Goal: Transaction & Acquisition: Download file/media

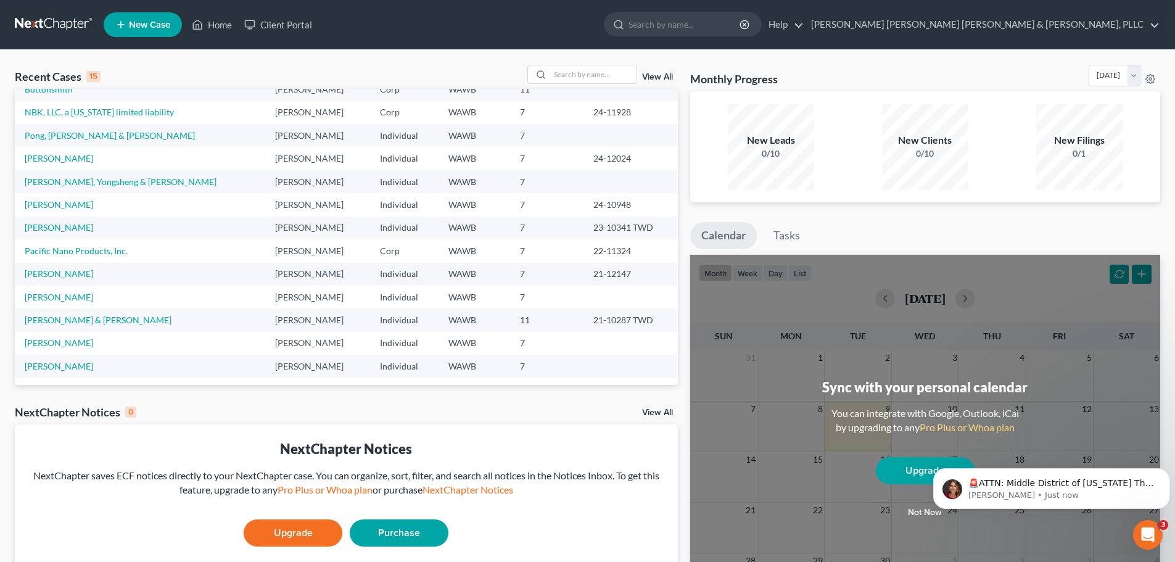
scroll to position [85, 0]
click at [89, 172] on td "[PERSON_NAME], Yongsheng & [PERSON_NAME]" at bounding box center [140, 179] width 251 height 23
click at [84, 181] on link "[PERSON_NAME], Yongsheng & [PERSON_NAME]" at bounding box center [121, 179] width 192 height 10
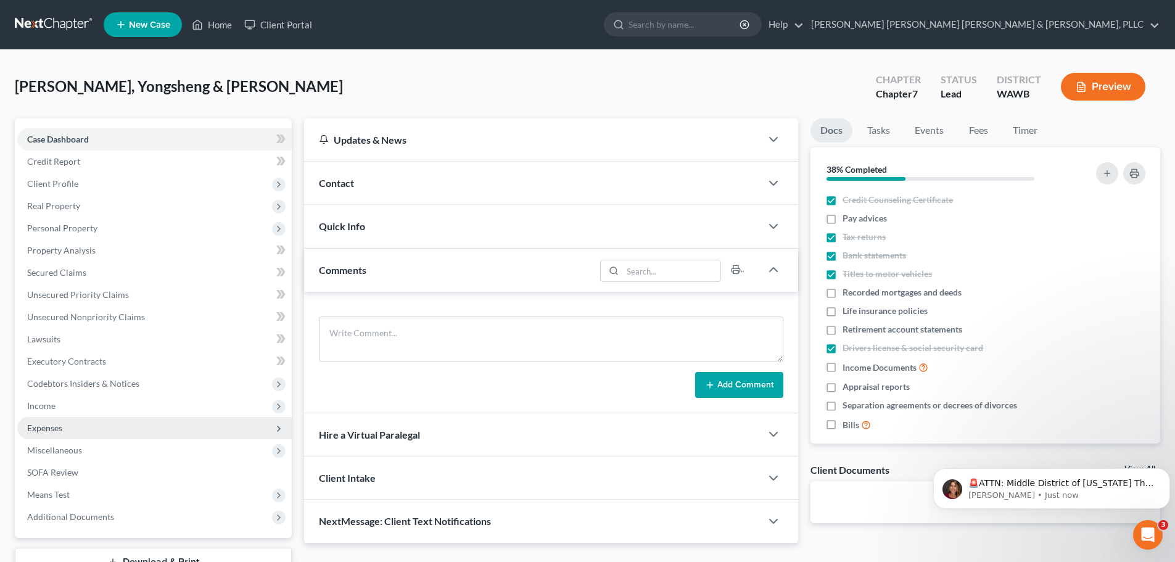
scroll to position [93, 0]
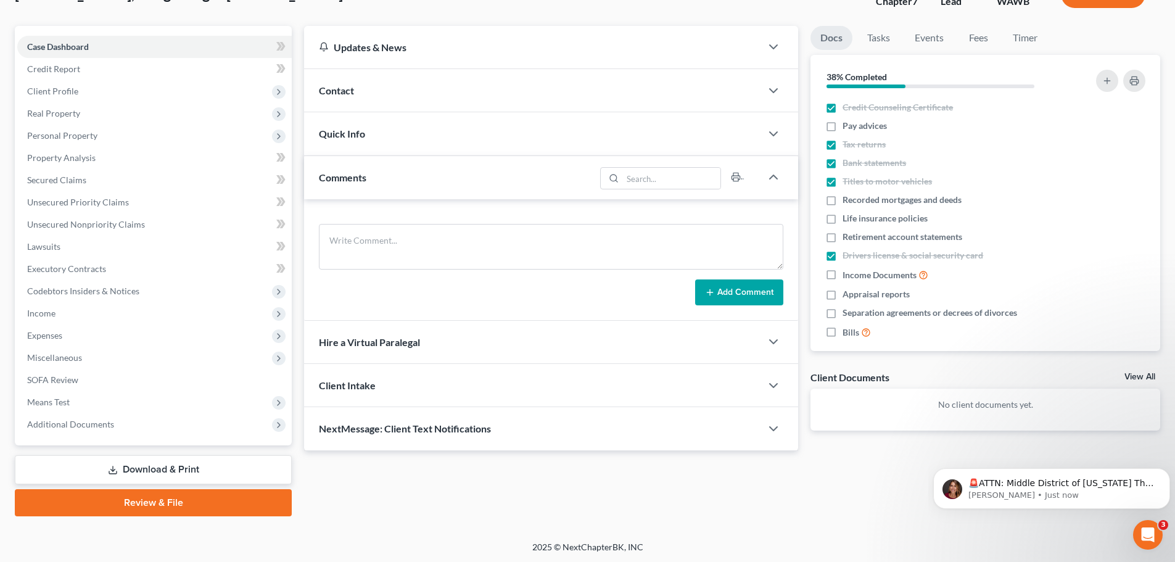
click at [167, 470] on link "Download & Print" at bounding box center [153, 469] width 277 height 29
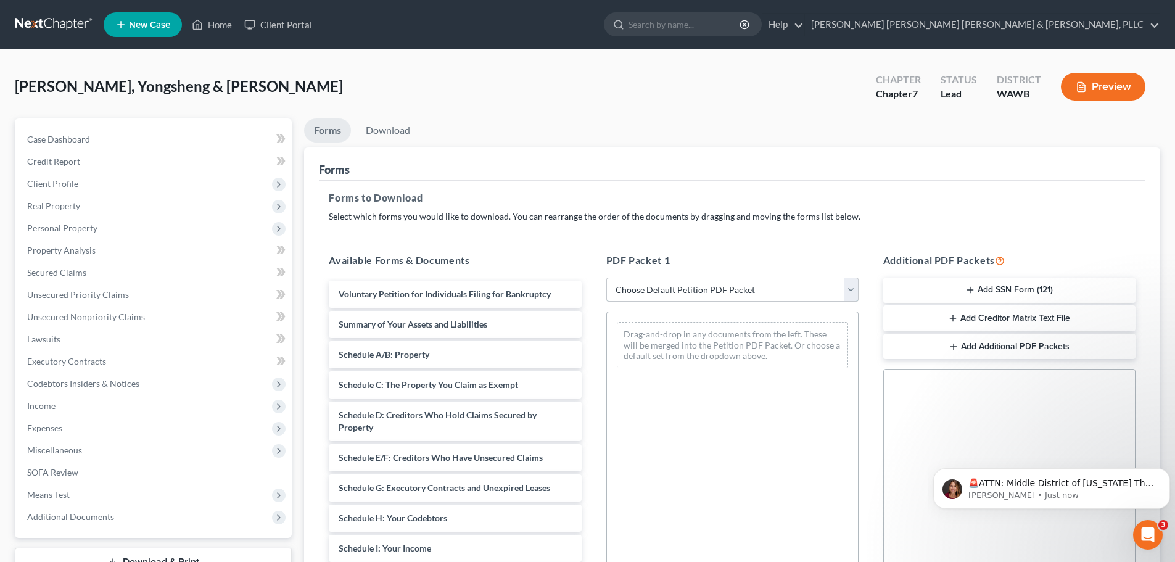
click at [677, 287] on select "Choose Default Petition PDF Packet Complete Bankruptcy Petition (all forms and …" at bounding box center [733, 290] width 252 height 25
click at [809, 415] on div "Drag-and-drop in any documents from the left. These will be merged into the Pet…" at bounding box center [733, 481] width 252 height 339
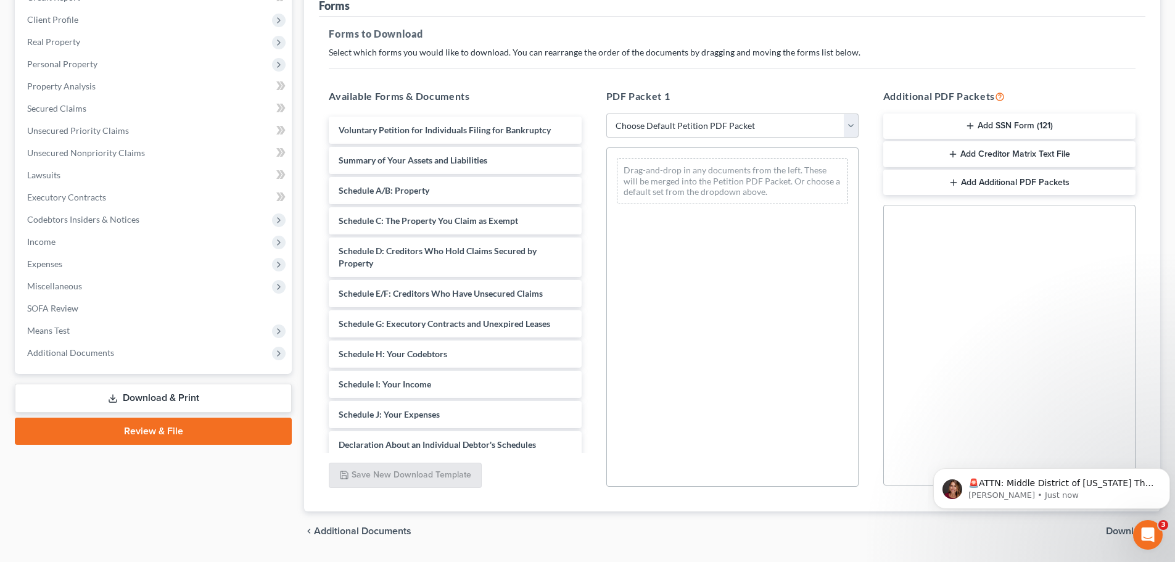
scroll to position [199, 0]
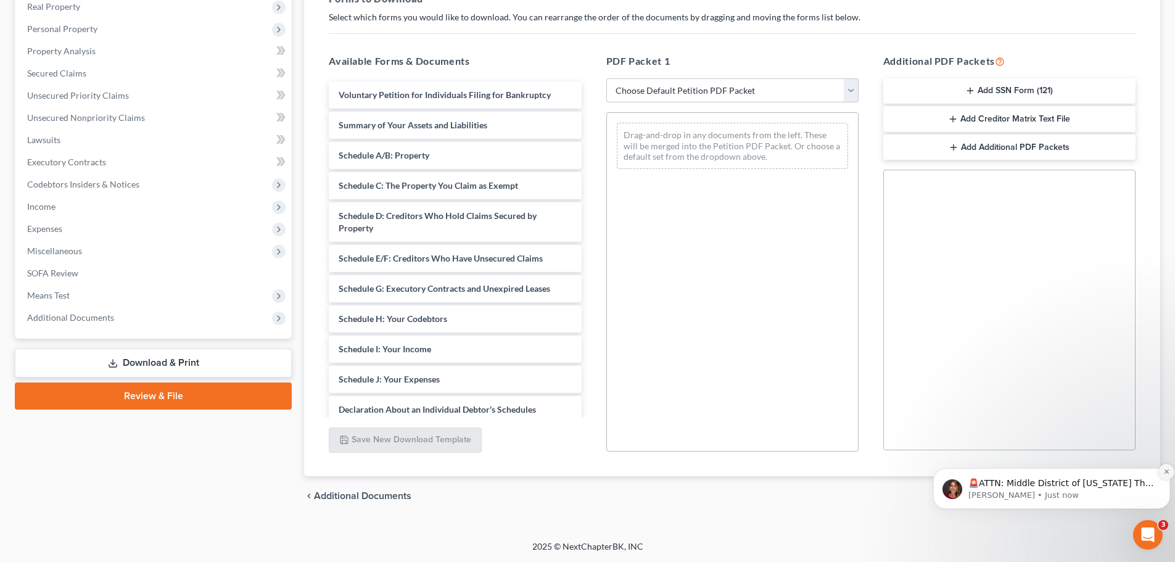
click at [1164, 471] on icon "Dismiss notification" at bounding box center [1167, 471] width 7 height 7
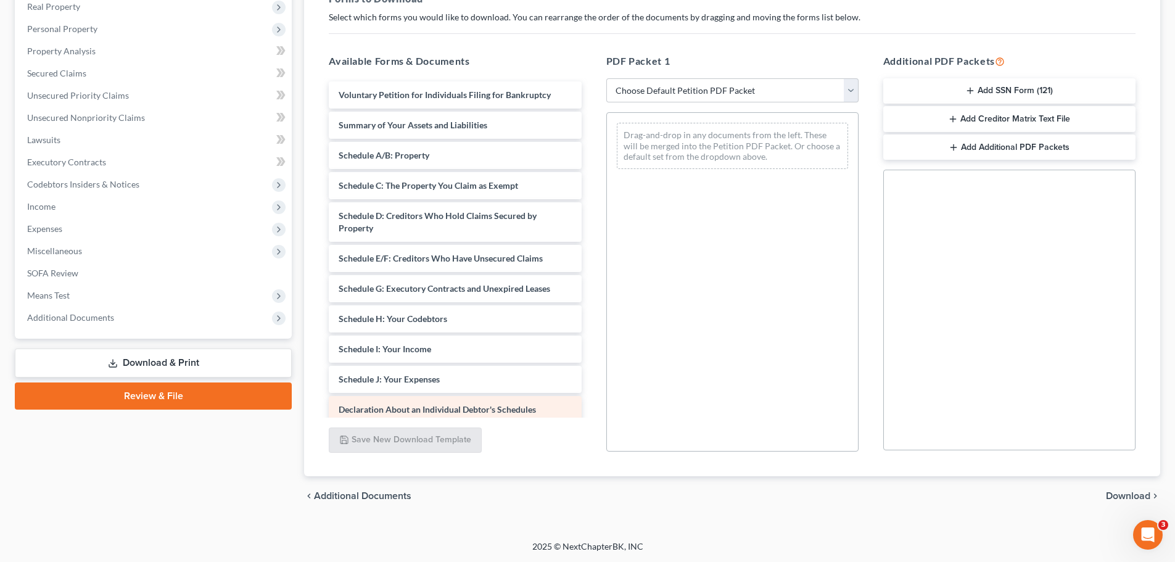
scroll to position [159, 0]
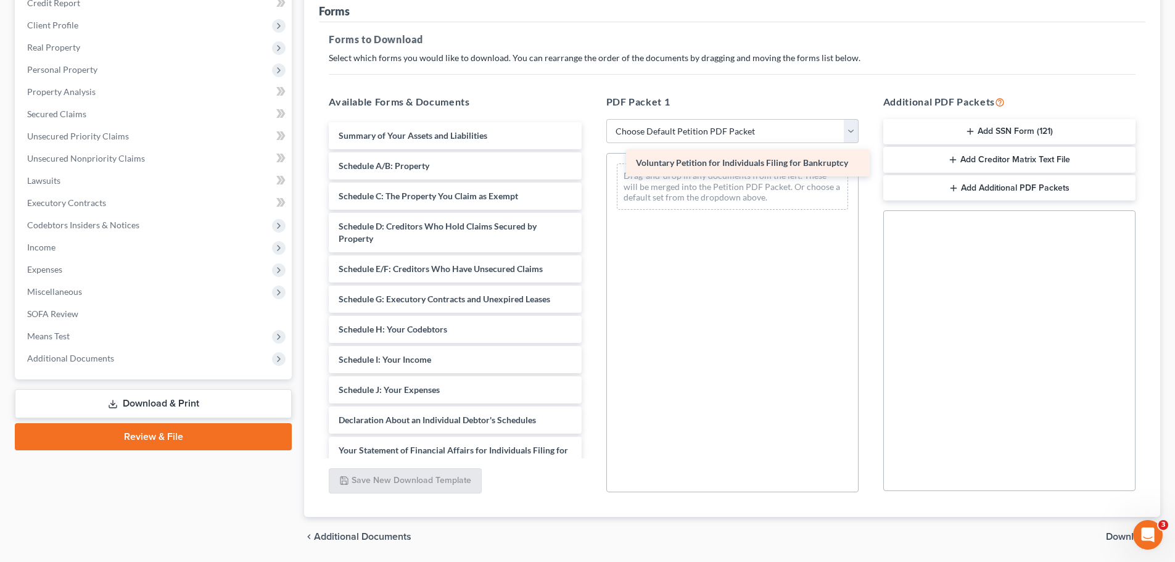
drag, startPoint x: 517, startPoint y: 138, endPoint x: 814, endPoint y: 166, distance: 298.7
click at [591, 166] on div "Voluntary Petition for Individuals Filing for Bankruptcy Voluntary Petition for…" at bounding box center [455, 417] width 272 height 590
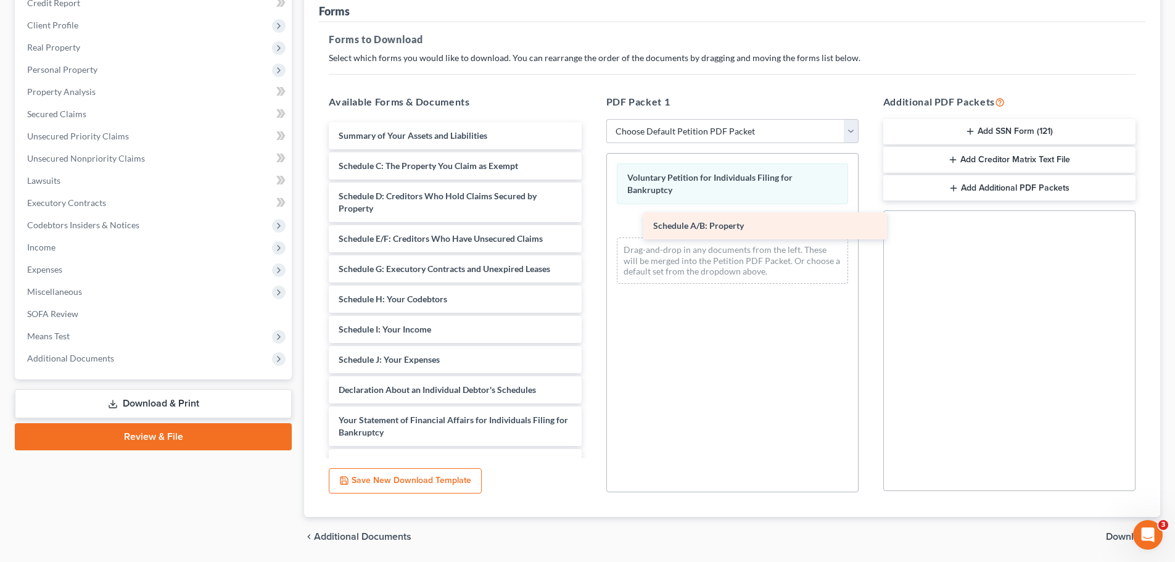
drag, startPoint x: 436, startPoint y: 167, endPoint x: 752, endPoint y: 214, distance: 320.1
click at [591, 214] on div "Schedule A/B: Property Summary of Your Assets and Liabilities Schedule A/B: Pro…" at bounding box center [455, 402] width 272 height 560
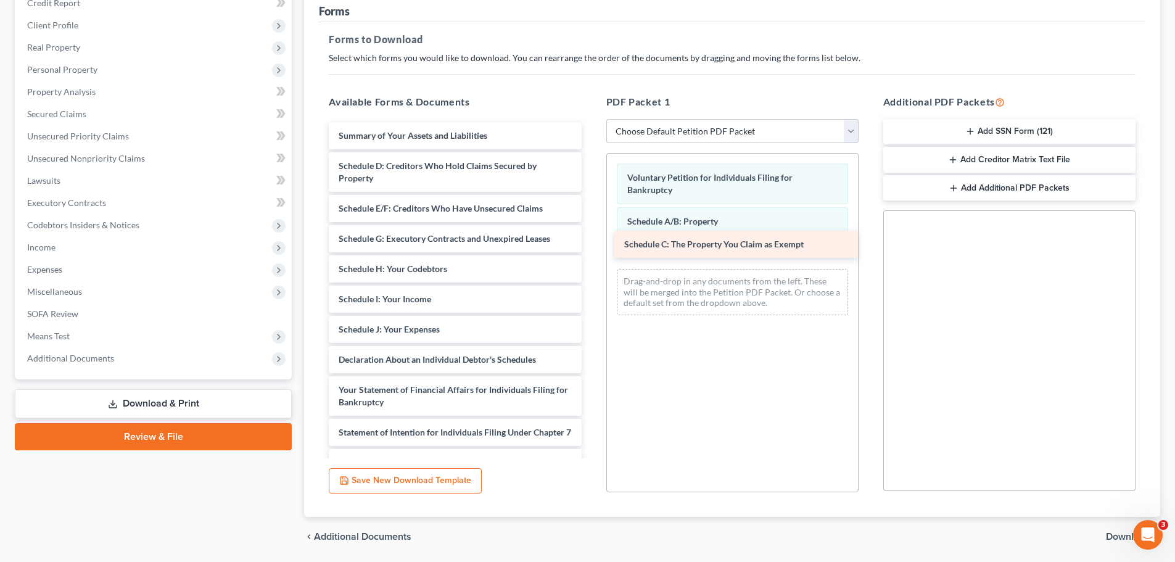
drag, startPoint x: 472, startPoint y: 163, endPoint x: 758, endPoint y: 242, distance: 296.4
click at [591, 242] on div "Schedule C: The Property You Claim as Exempt Summary of Your Assets and Liabili…" at bounding box center [455, 387] width 272 height 530
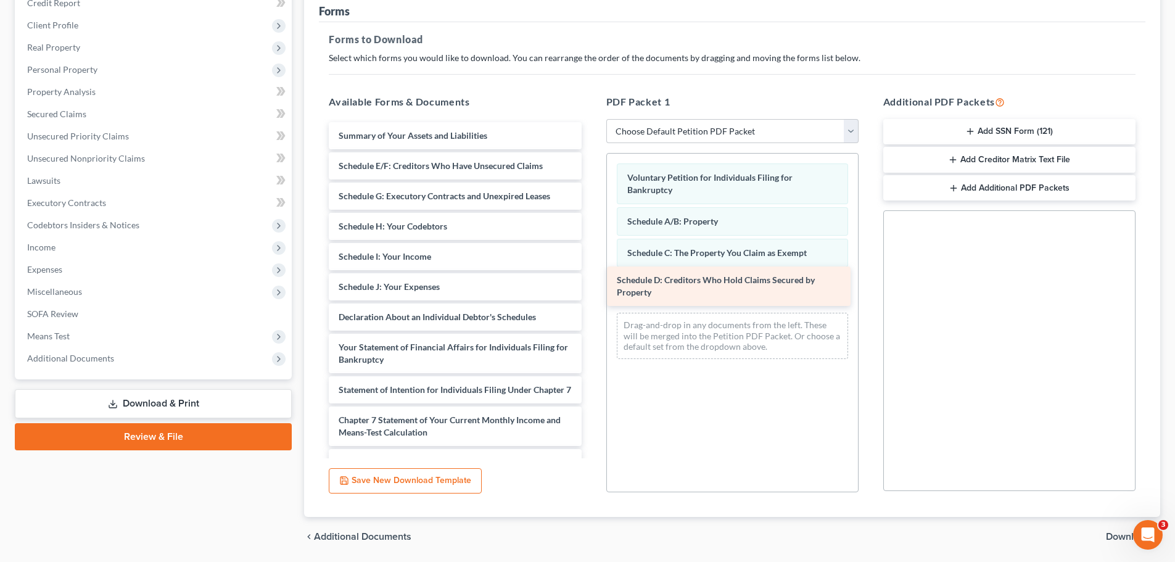
drag, startPoint x: 441, startPoint y: 166, endPoint x: 719, endPoint y: 281, distance: 301.0
click at [591, 281] on div "Schedule D: Creditors Who Hold Claims Secured by Property Summary of Your Asset…" at bounding box center [455, 365] width 272 height 487
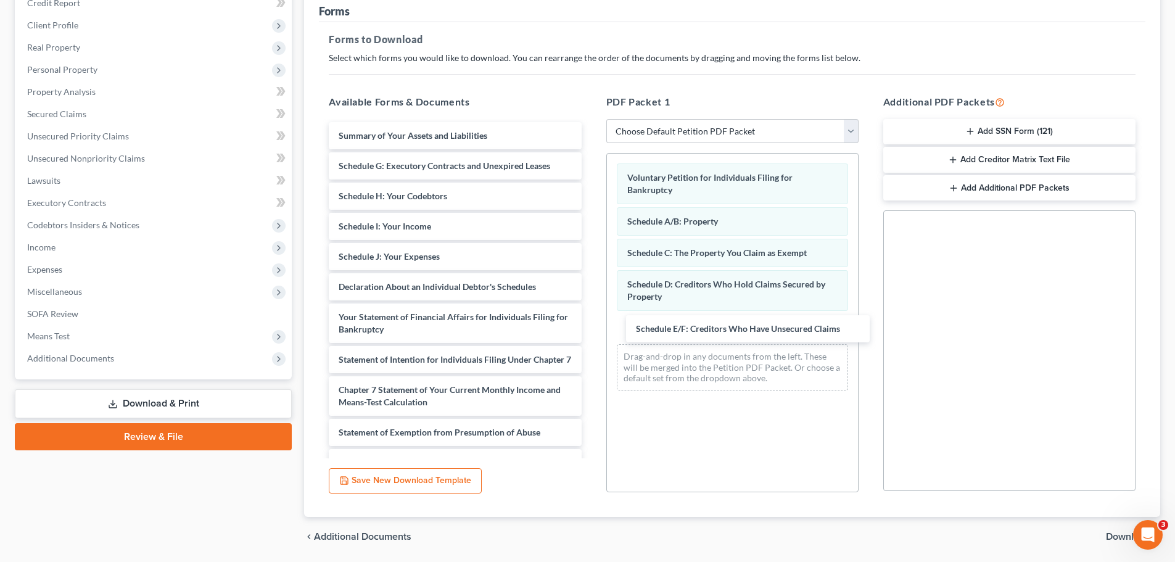
drag, startPoint x: 428, startPoint y: 162, endPoint x: 695, endPoint y: 312, distance: 305.8
click at [591, 325] on div "Schedule E/F: Creditors Who Have Unsecured Claims Summary of Your Assets and Li…" at bounding box center [455, 350] width 272 height 457
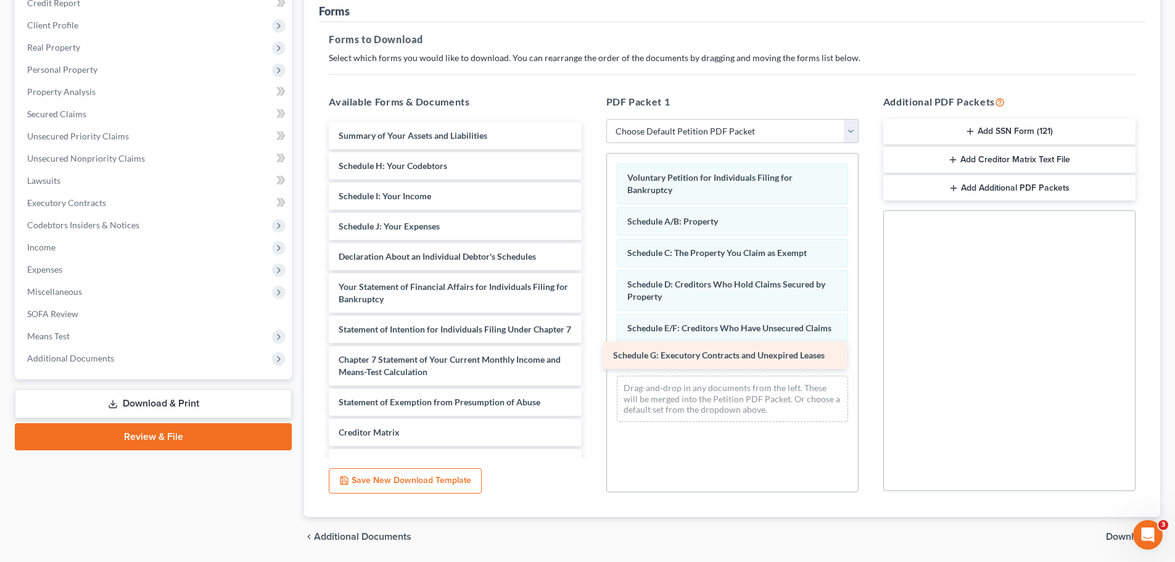
drag, startPoint x: 463, startPoint y: 157, endPoint x: 737, endPoint y: 347, distance: 333.9
click at [591, 347] on div "Schedule G: Executory Contracts and Unexpired Leases Summary of Your Assets and…" at bounding box center [455, 335] width 272 height 427
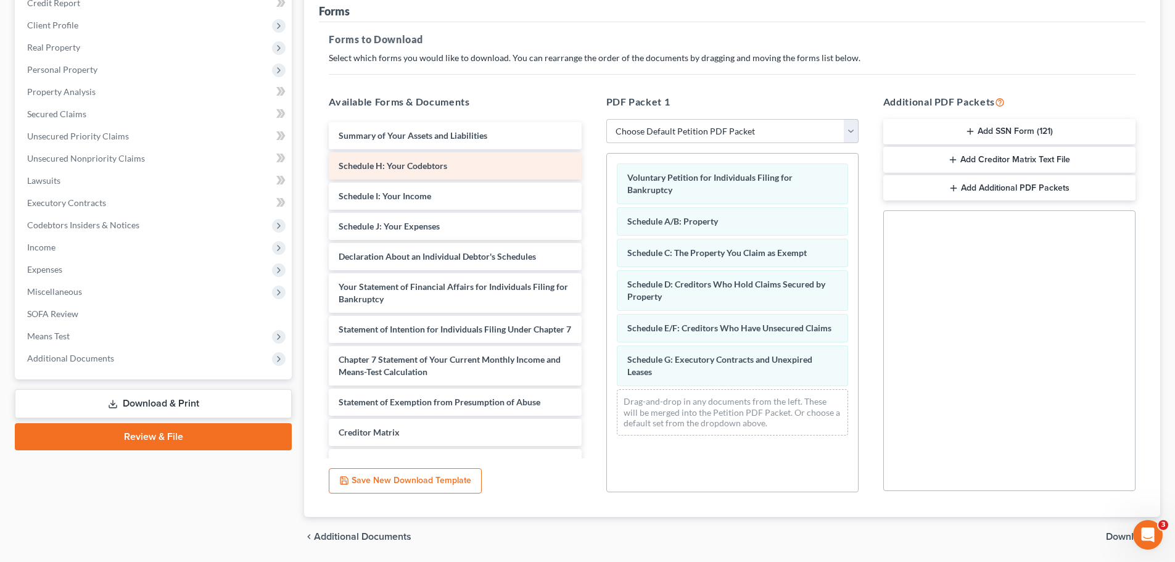
click at [457, 163] on div "Schedule H: Your Codebtors" at bounding box center [455, 165] width 252 height 27
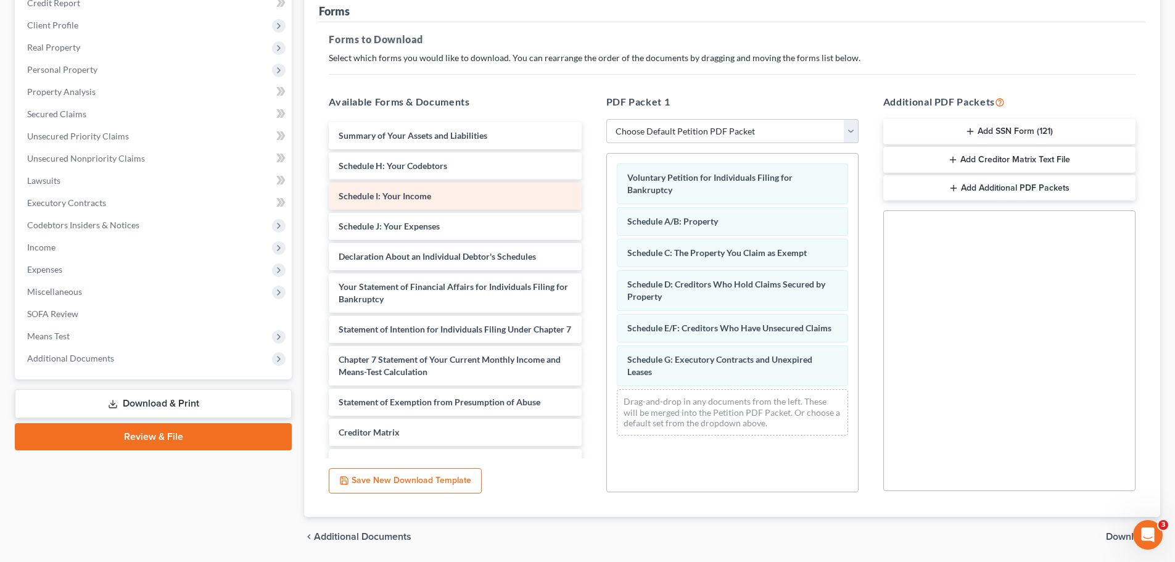
click at [463, 192] on div "Schedule I: Your Income" at bounding box center [455, 196] width 252 height 27
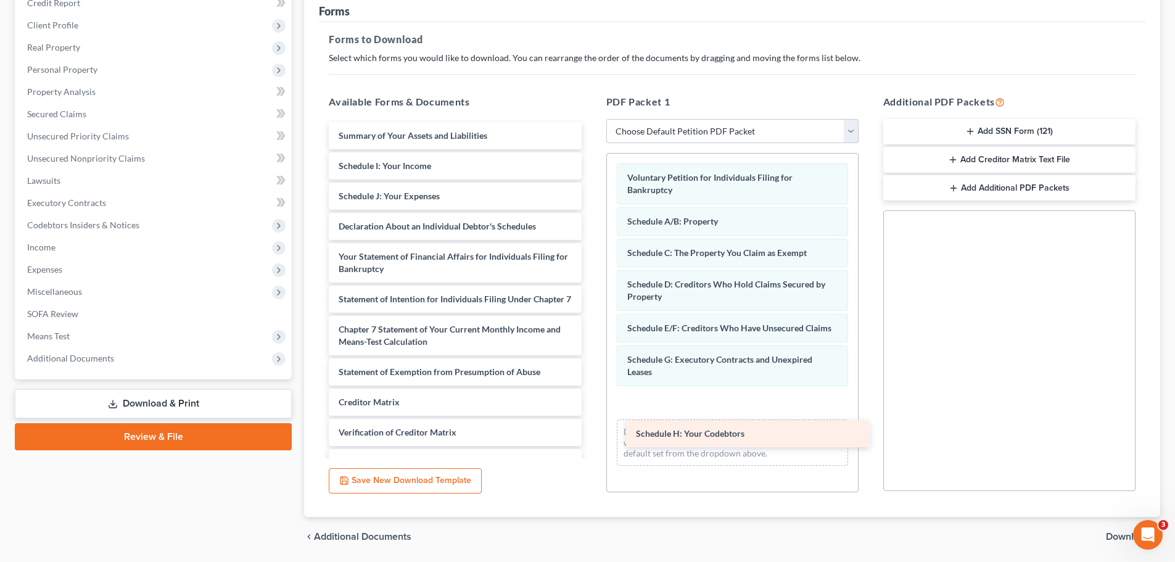
drag, startPoint x: 456, startPoint y: 167, endPoint x: 750, endPoint y: 408, distance: 380.9
click at [591, 429] on div "Schedule H: Your Codebtors Summary of Your Assets and Liabilities Schedule H: Y…" at bounding box center [455, 320] width 272 height 397
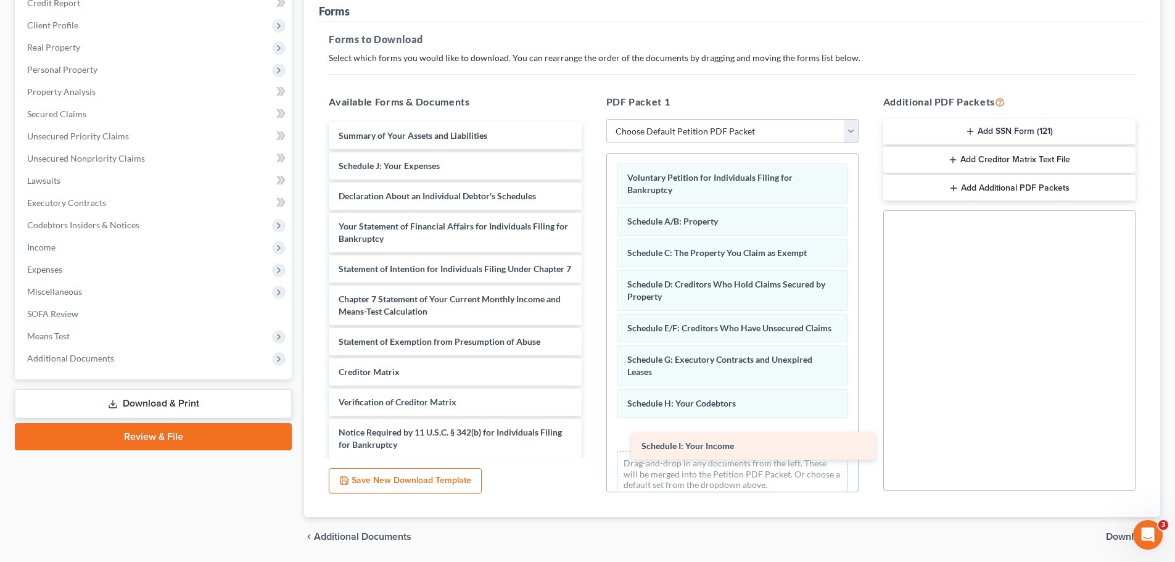
drag, startPoint x: 436, startPoint y: 170, endPoint x: 739, endPoint y: 452, distance: 413.9
click at [591, 452] on div "Schedule I: Your Income Summary of Your Assets and Liabilities Schedule I: Your…" at bounding box center [455, 305] width 272 height 366
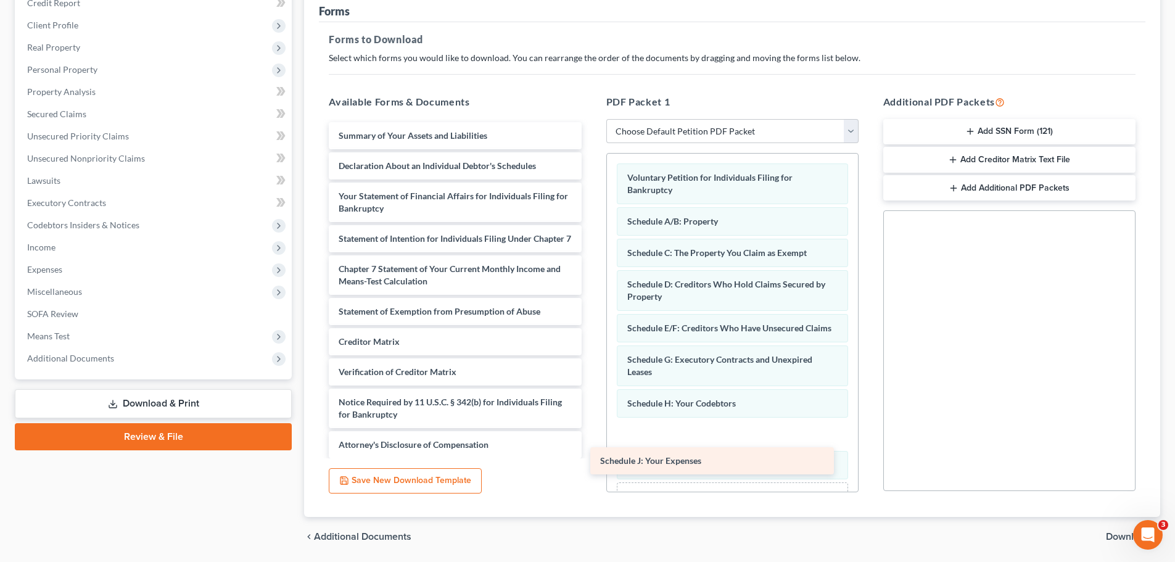
drag, startPoint x: 465, startPoint y: 170, endPoint x: 735, endPoint y: 460, distance: 396.8
click at [591, 458] on div "Schedule J: Your Expenses Summary of Your Assets and Liabilities Schedule J: Yo…" at bounding box center [455, 290] width 272 height 336
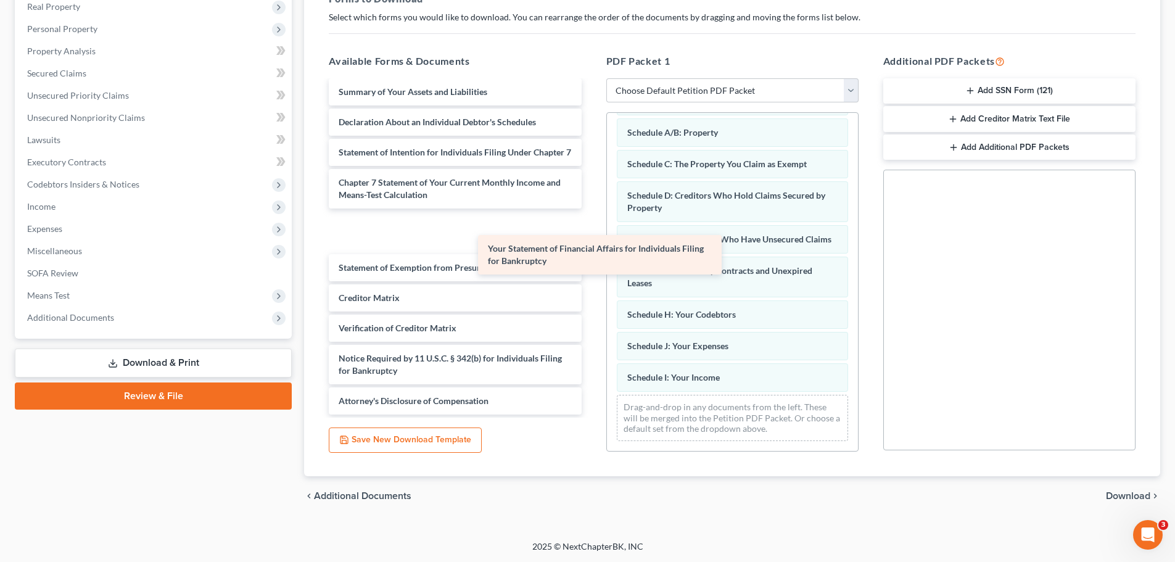
scroll to position [0, 0]
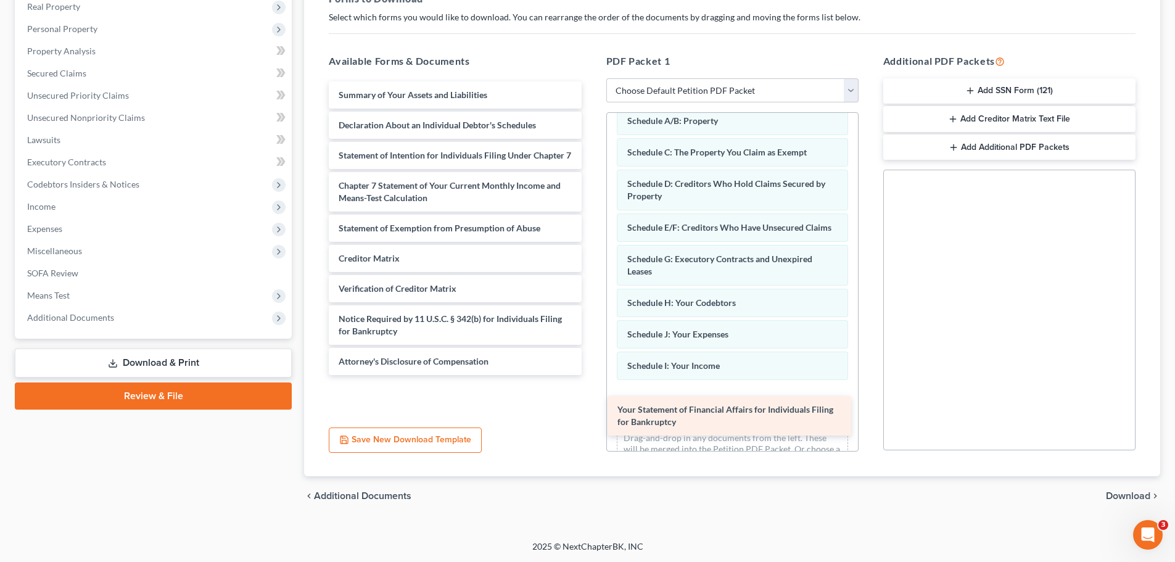
drag, startPoint x: 417, startPoint y: 149, endPoint x: 696, endPoint y: 420, distance: 388.8
click at [591, 375] on div "Your Statement of Financial Affairs for Individuals Filing for Bankruptcy Summa…" at bounding box center [455, 228] width 272 height 294
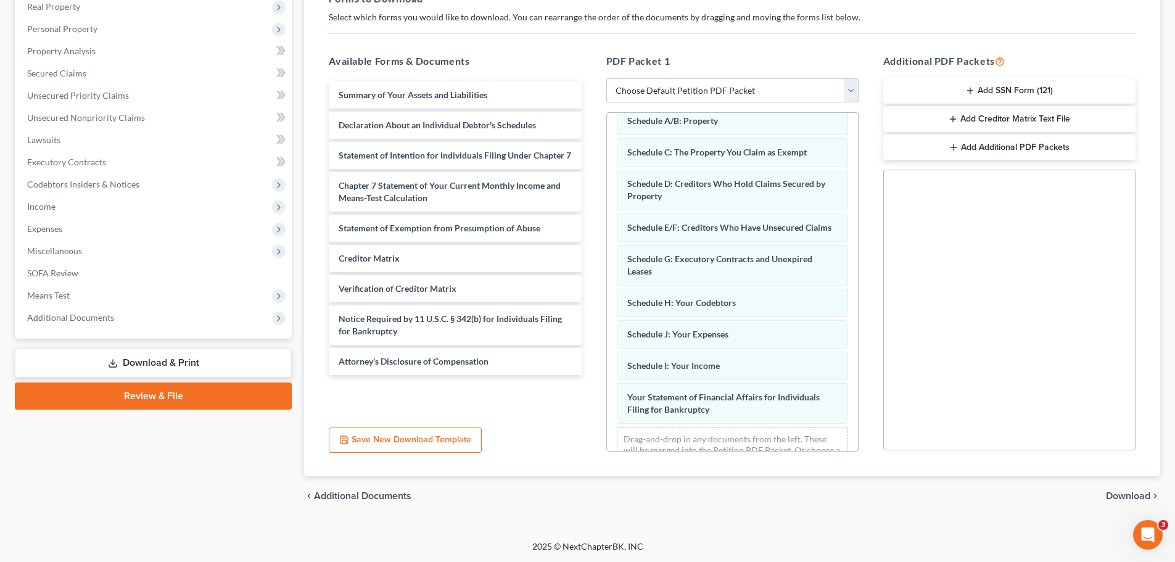
click at [1130, 492] on span "Download" at bounding box center [1128, 496] width 44 height 10
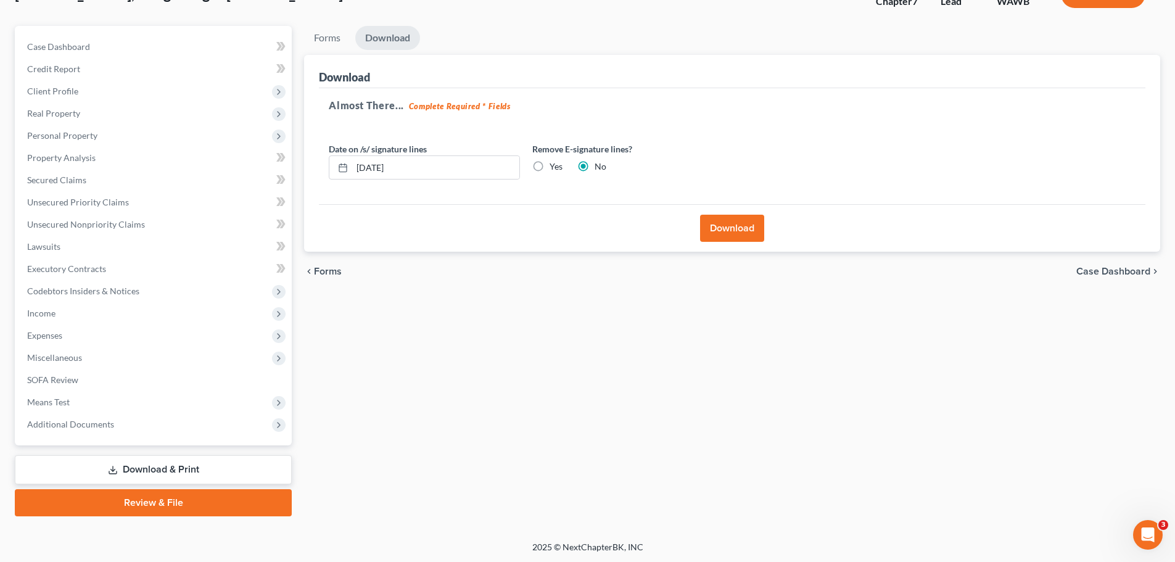
click at [550, 163] on label "Yes" at bounding box center [556, 166] width 13 height 12
click at [555, 163] on input "Yes" at bounding box center [559, 164] width 8 height 8
radio input "true"
radio input "false"
click at [733, 225] on button "Download" at bounding box center [732, 228] width 64 height 27
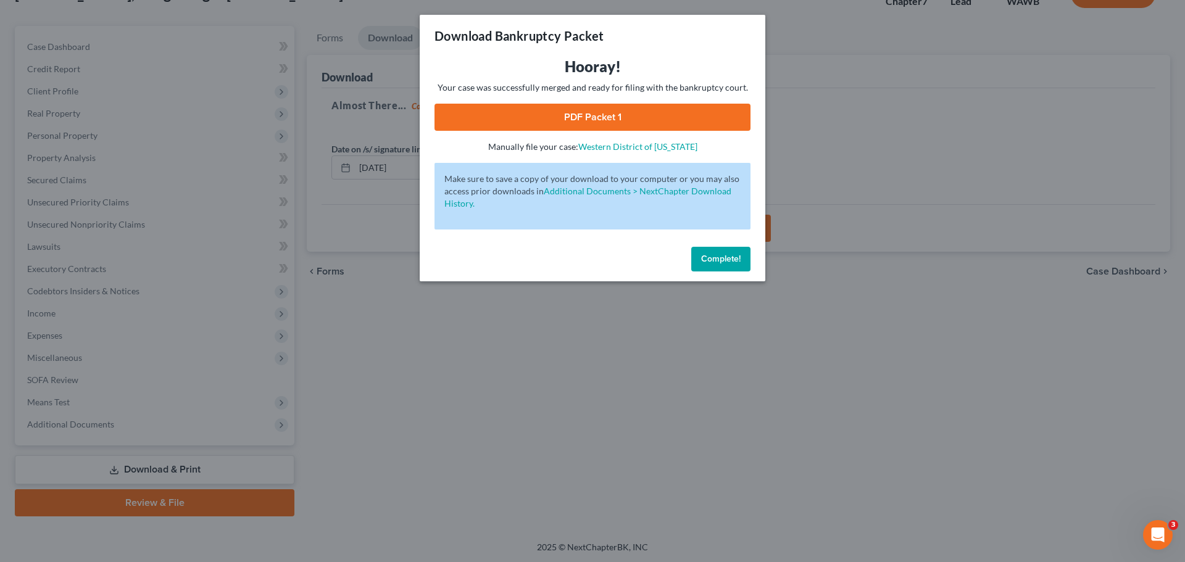
click at [567, 111] on link "PDF Packet 1" at bounding box center [592, 117] width 316 height 27
